Goal: Check status: Check status

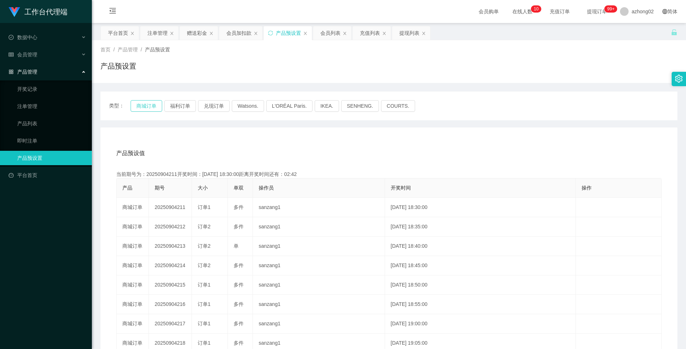
scroll to position [72, 0]
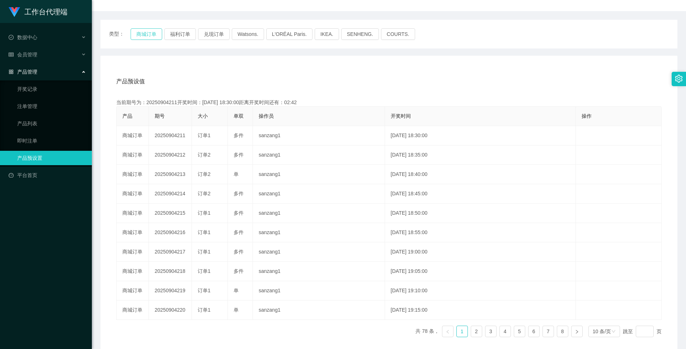
click at [150, 36] on button "商城订单" at bounding box center [147, 33] width 32 height 11
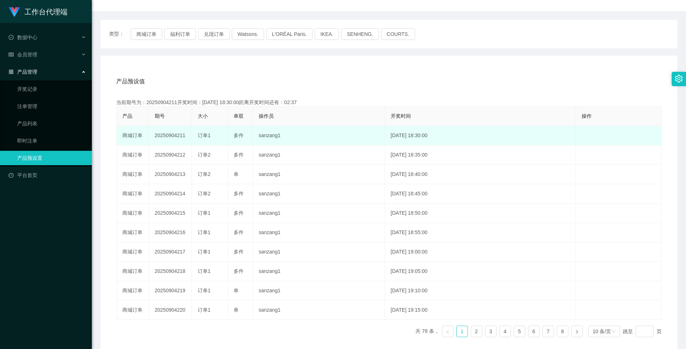
click at [169, 133] on td "20250904211" at bounding box center [170, 135] width 43 height 19
copy td "20250904211"
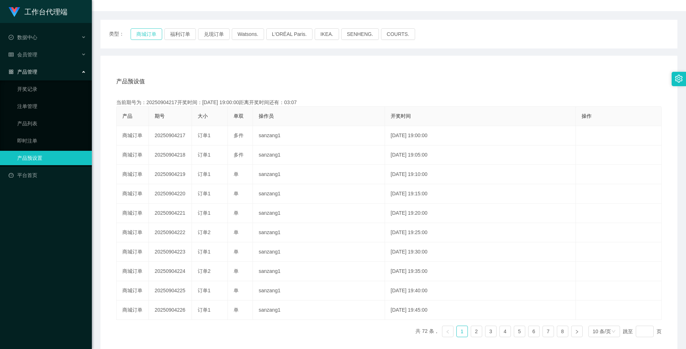
click at [149, 32] on button "商城订单" at bounding box center [147, 33] width 32 height 11
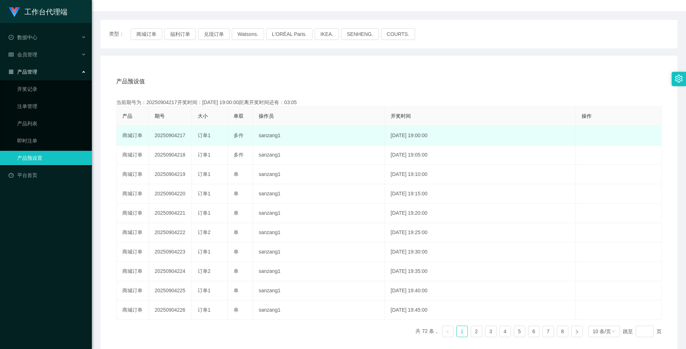
click at [165, 136] on td "20250904217" at bounding box center [170, 135] width 43 height 19
copy td "20250904217"
